Goal: Register for event/course

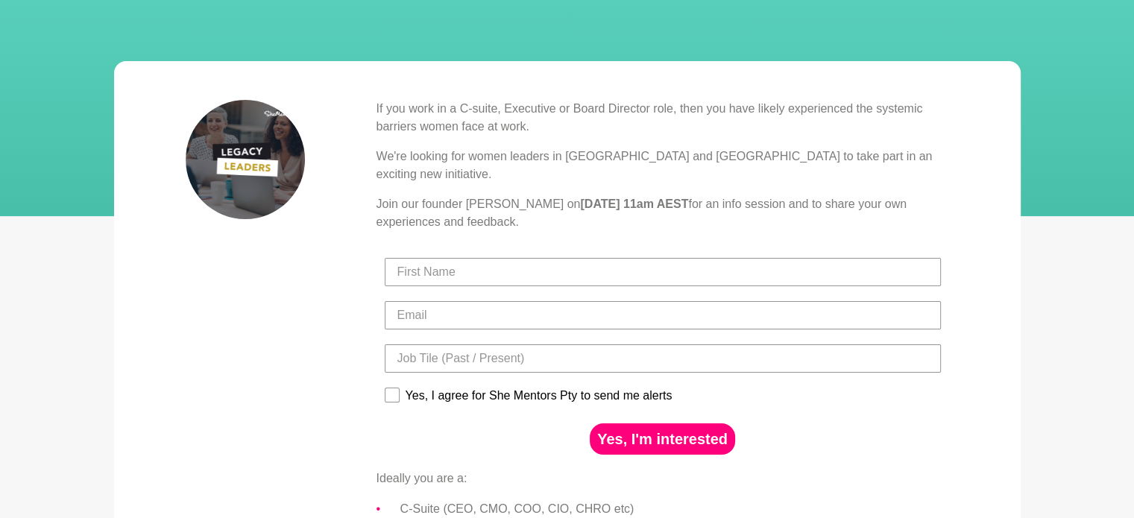
scroll to position [160, 0]
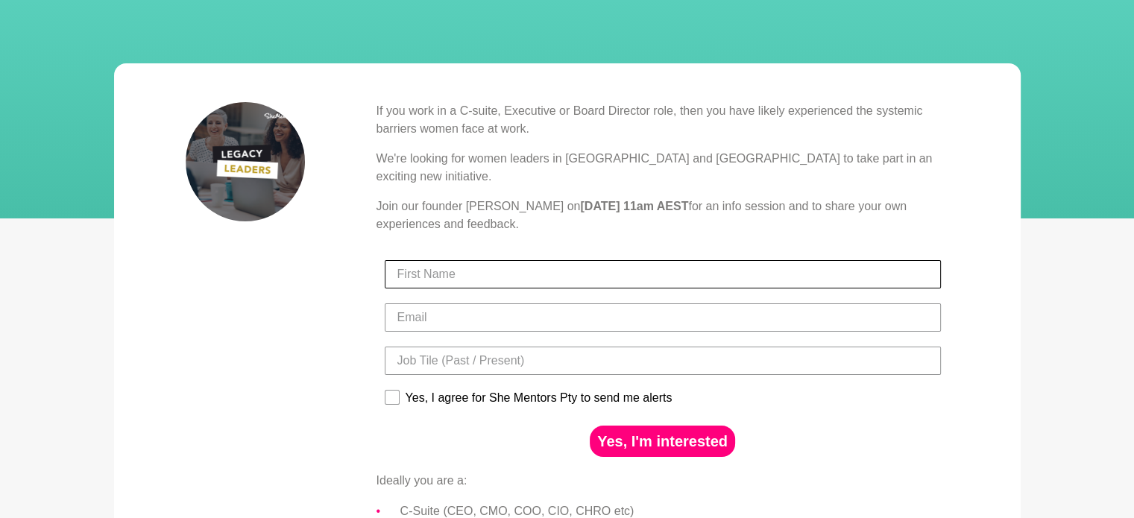
click at [466, 260] on input "First Name" at bounding box center [663, 274] width 556 height 28
type input "Kevti"
click at [441, 304] on input "Email" at bounding box center [663, 318] width 556 height 28
type input "kevti85@gmail.com"
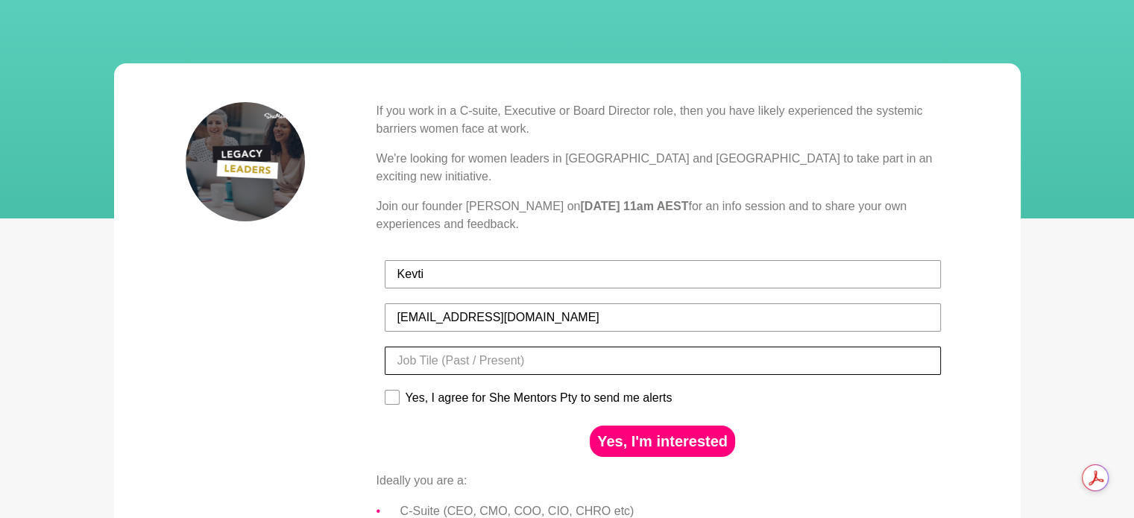
click at [450, 348] on input "Title" at bounding box center [663, 361] width 556 height 28
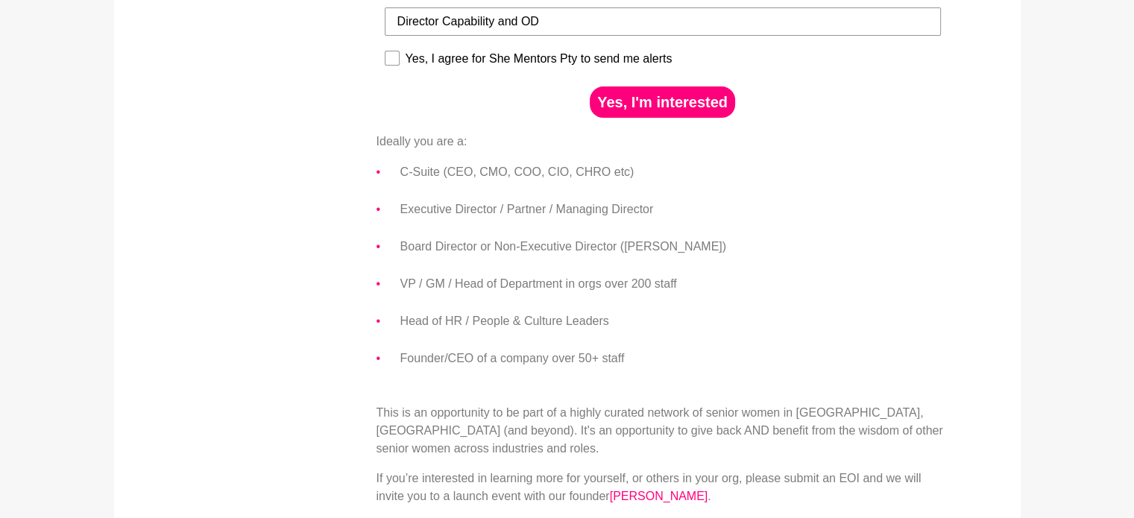
scroll to position [498, 0]
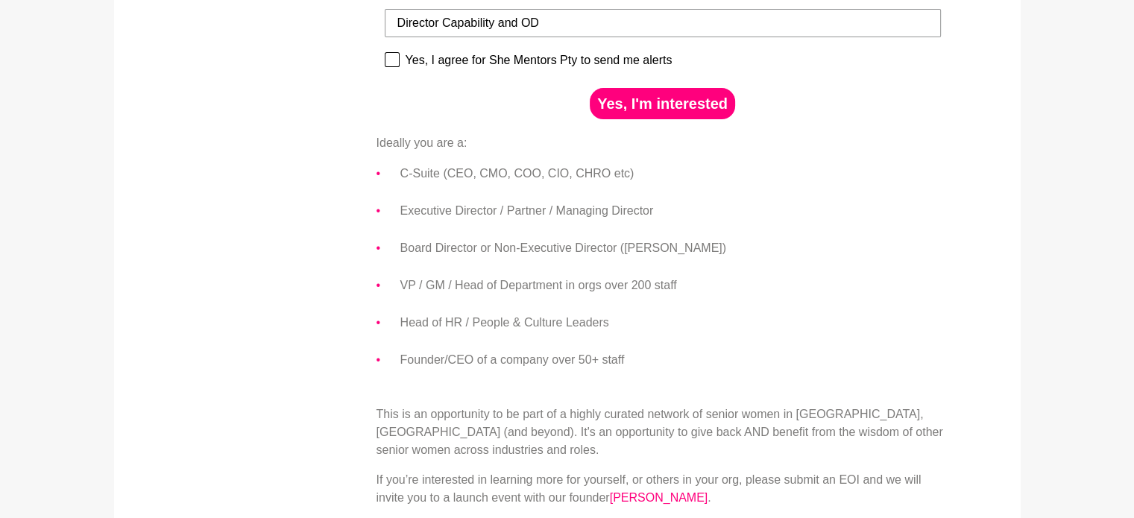
type input "Director Capability and OD"
click at [397, 53] on rect at bounding box center [392, 60] width 14 height 14
click at [385, 51] on input "Yes, I agree for She Mentors Pty to send me alerts" at bounding box center [384, 51] width 1 height 1
checkbox input "true"
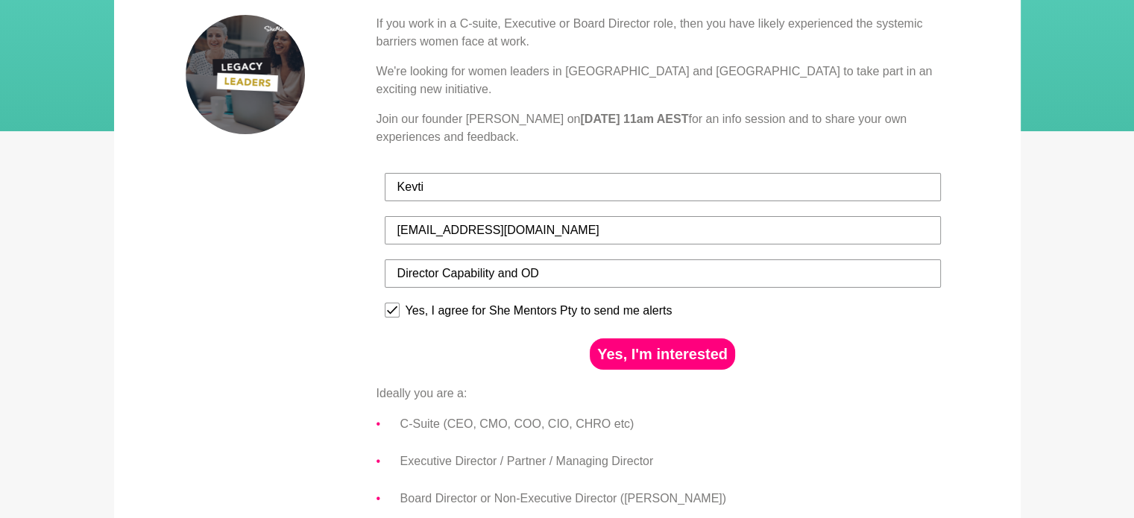
scroll to position [101, 0]
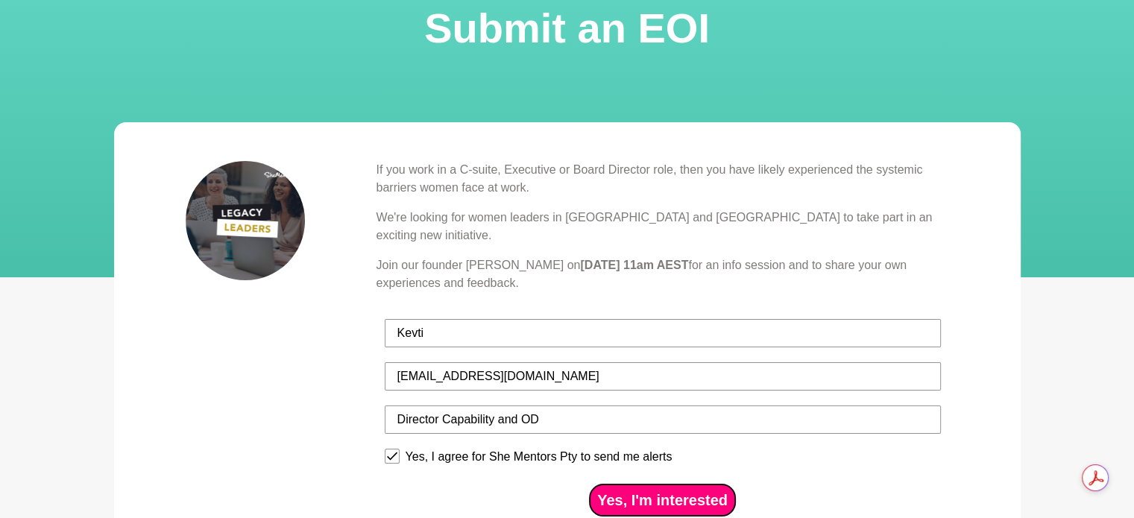
click at [685, 485] on button "Yes, I'm interested" at bounding box center [662, 500] width 145 height 31
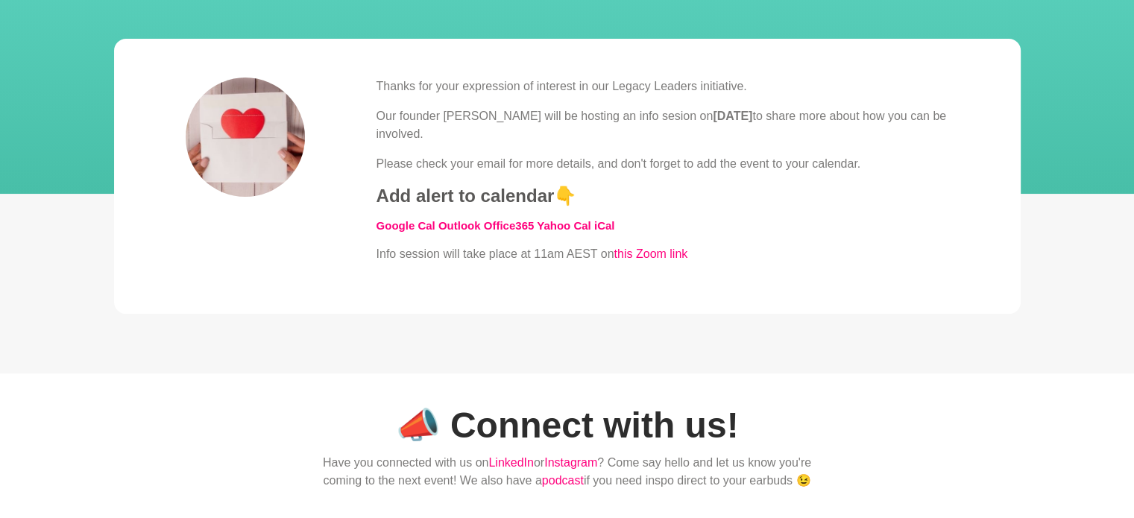
scroll to position [178, 0]
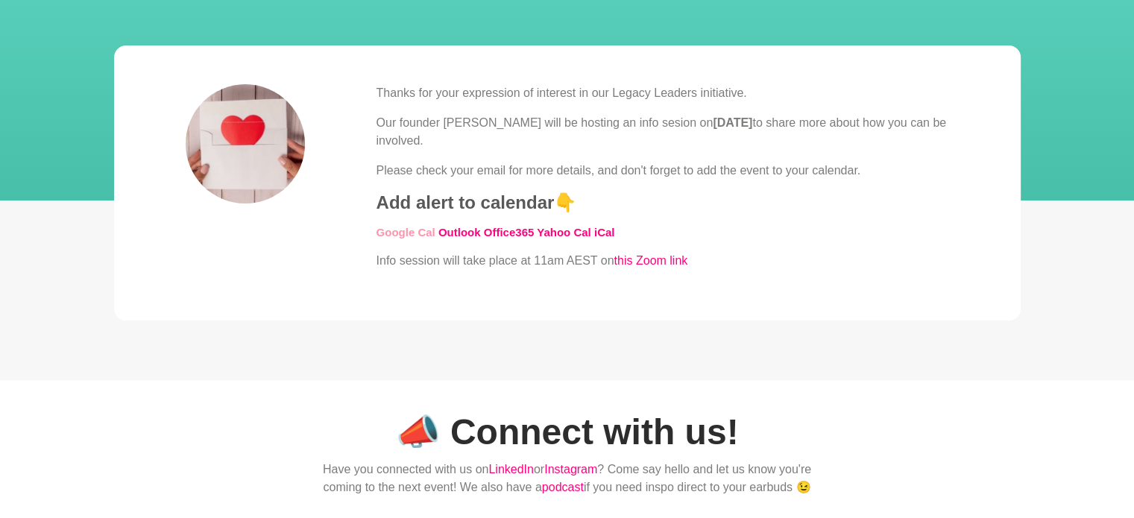
click at [398, 231] on link "Google Cal" at bounding box center [406, 232] width 59 height 13
